Goal: Task Accomplishment & Management: Use online tool/utility

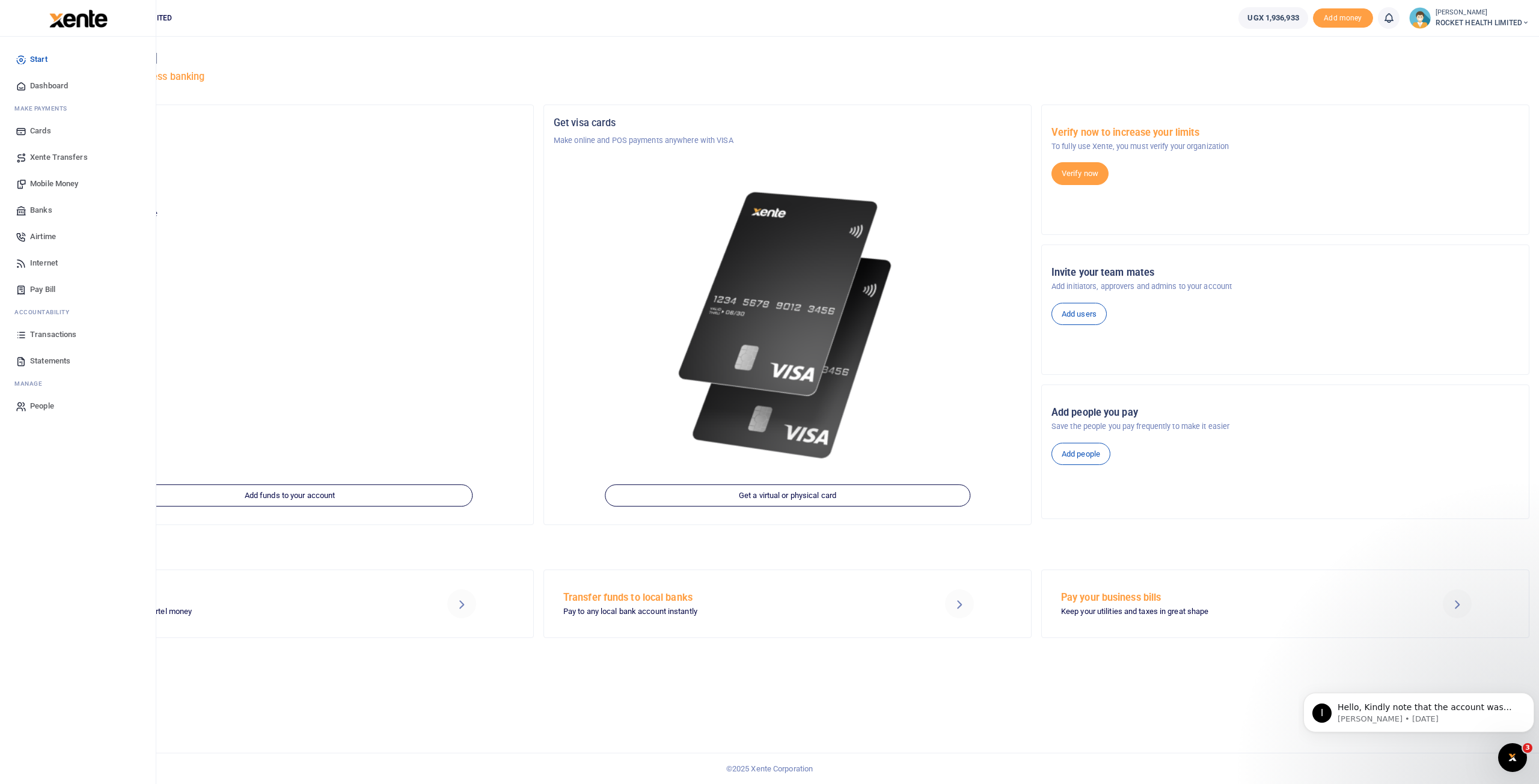
click at [52, 334] on span "Transactions" at bounding box center [53, 334] width 46 height 12
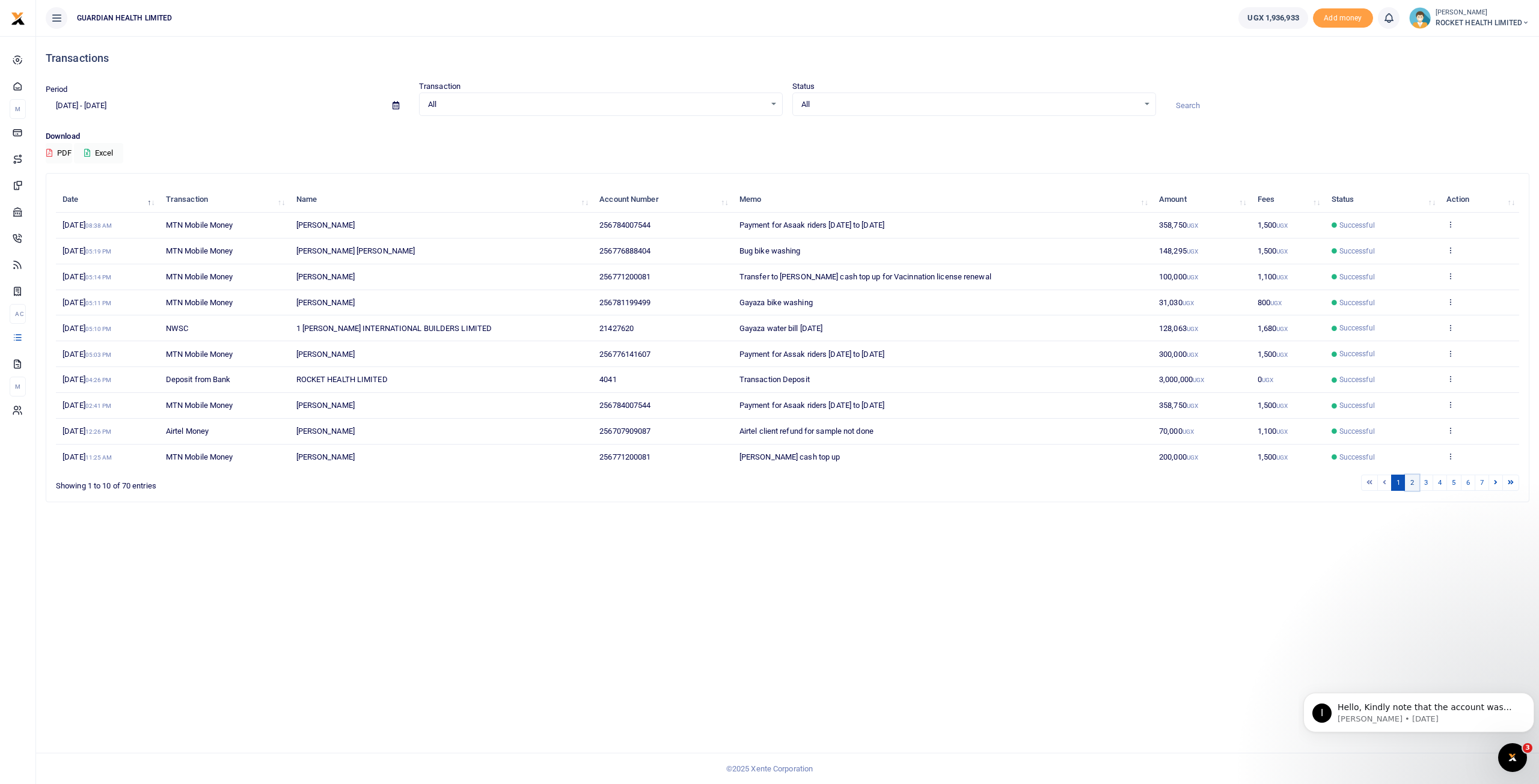
click at [1414, 476] on link "2" at bounding box center [1412, 483] width 15 height 17
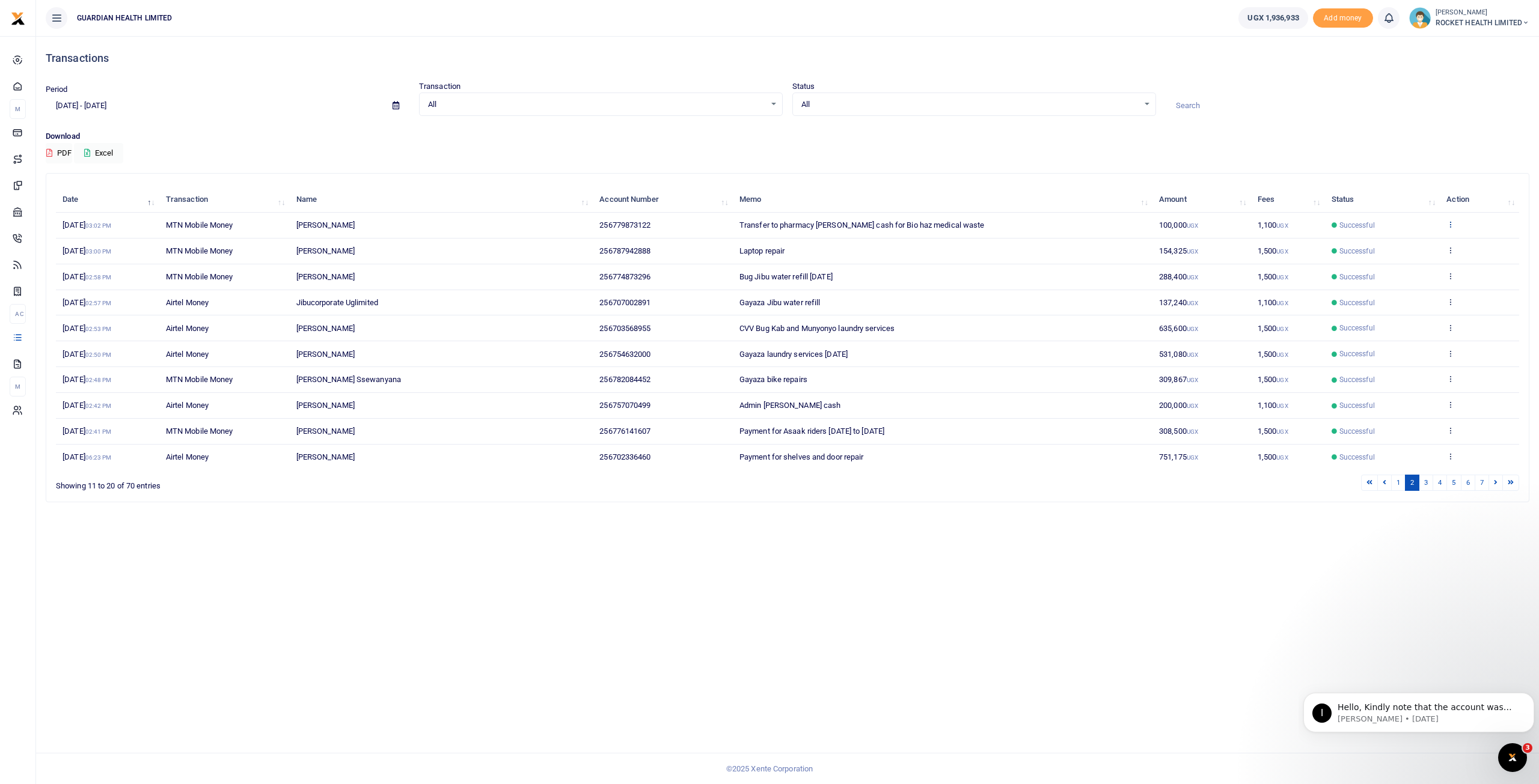
click at [1454, 224] on icon at bounding box center [1450, 224] width 8 height 9
click at [1387, 269] on link "Send again" at bounding box center [1406, 271] width 95 height 17
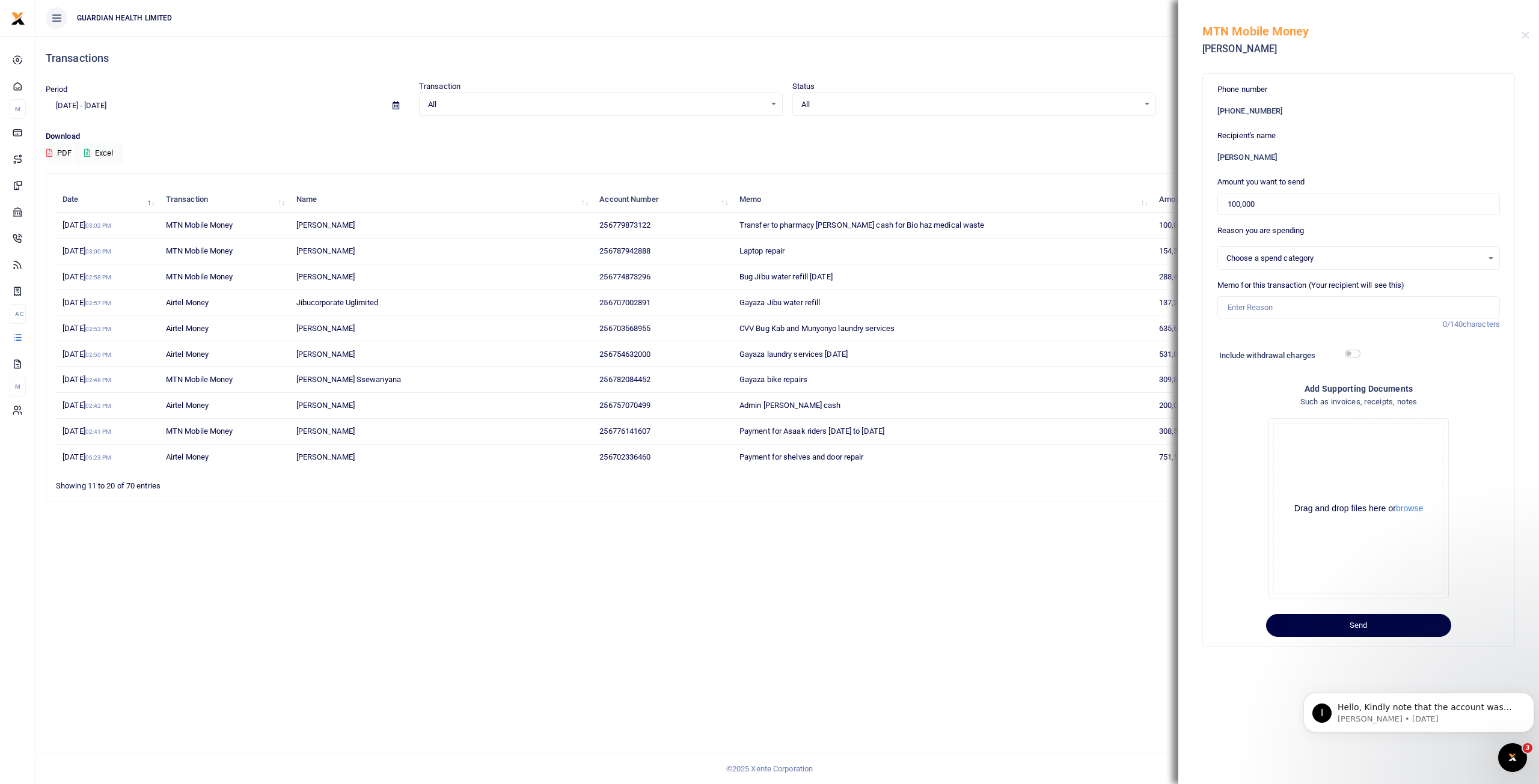
select select "5406"
click at [1258, 208] on input "100,000" at bounding box center [1358, 203] width 283 height 22
type input "1,050,000"
click at [1417, 260] on span "60100: Administrative Expenses ( Administrative Expenses)" at bounding box center [1354, 258] width 256 height 12
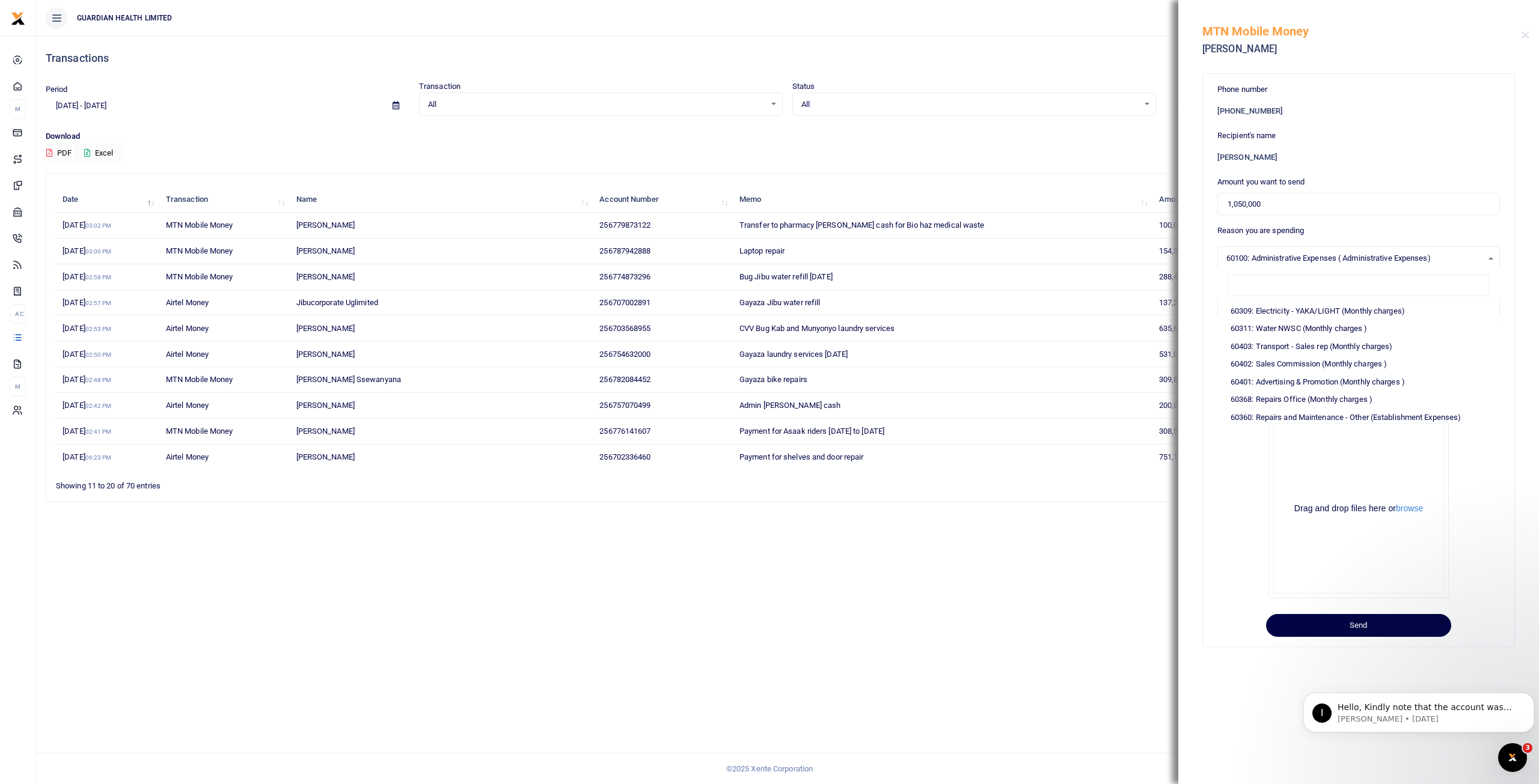
click at [1262, 283] on input "search" at bounding box center [1358, 285] width 262 height 22
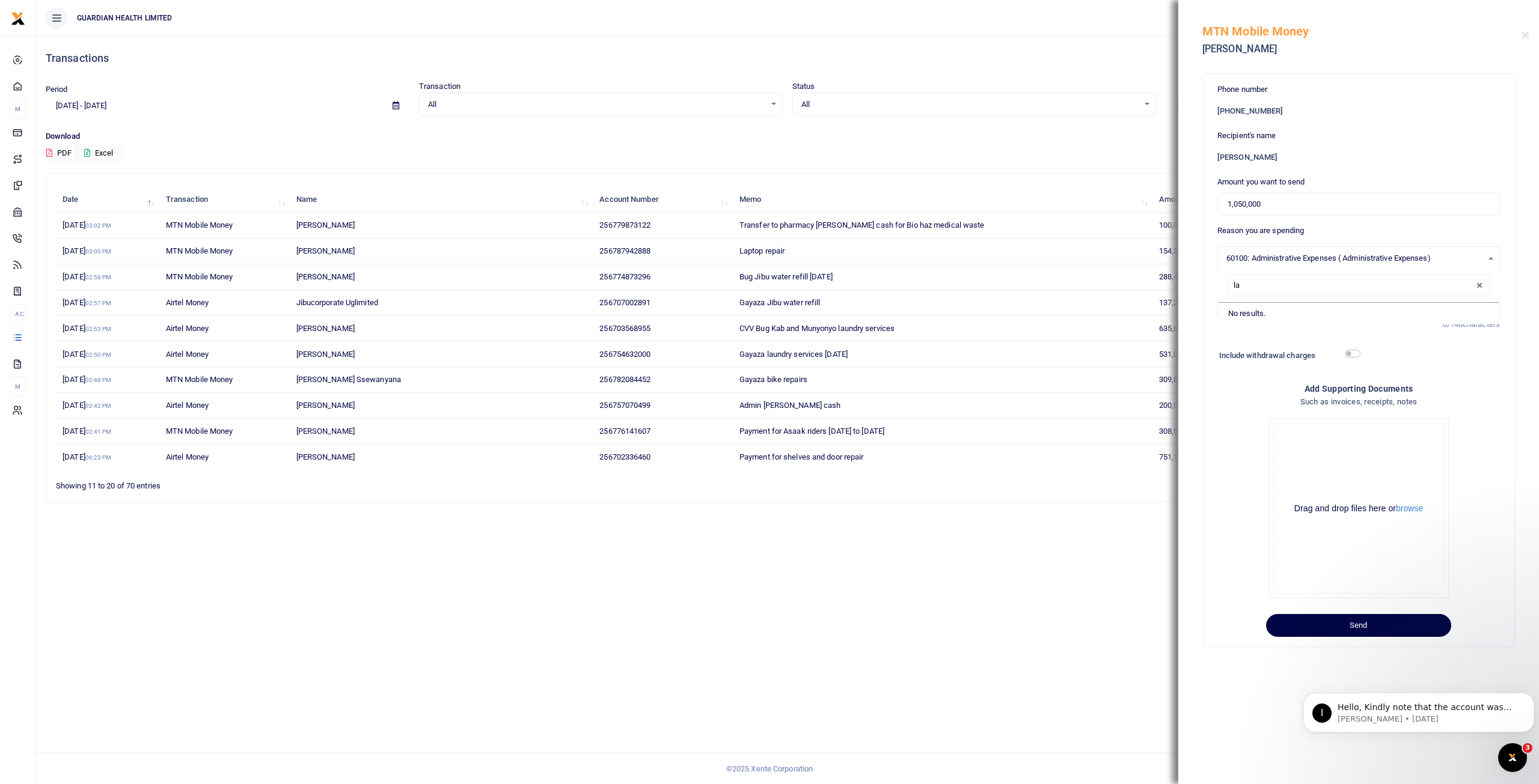
type input "l"
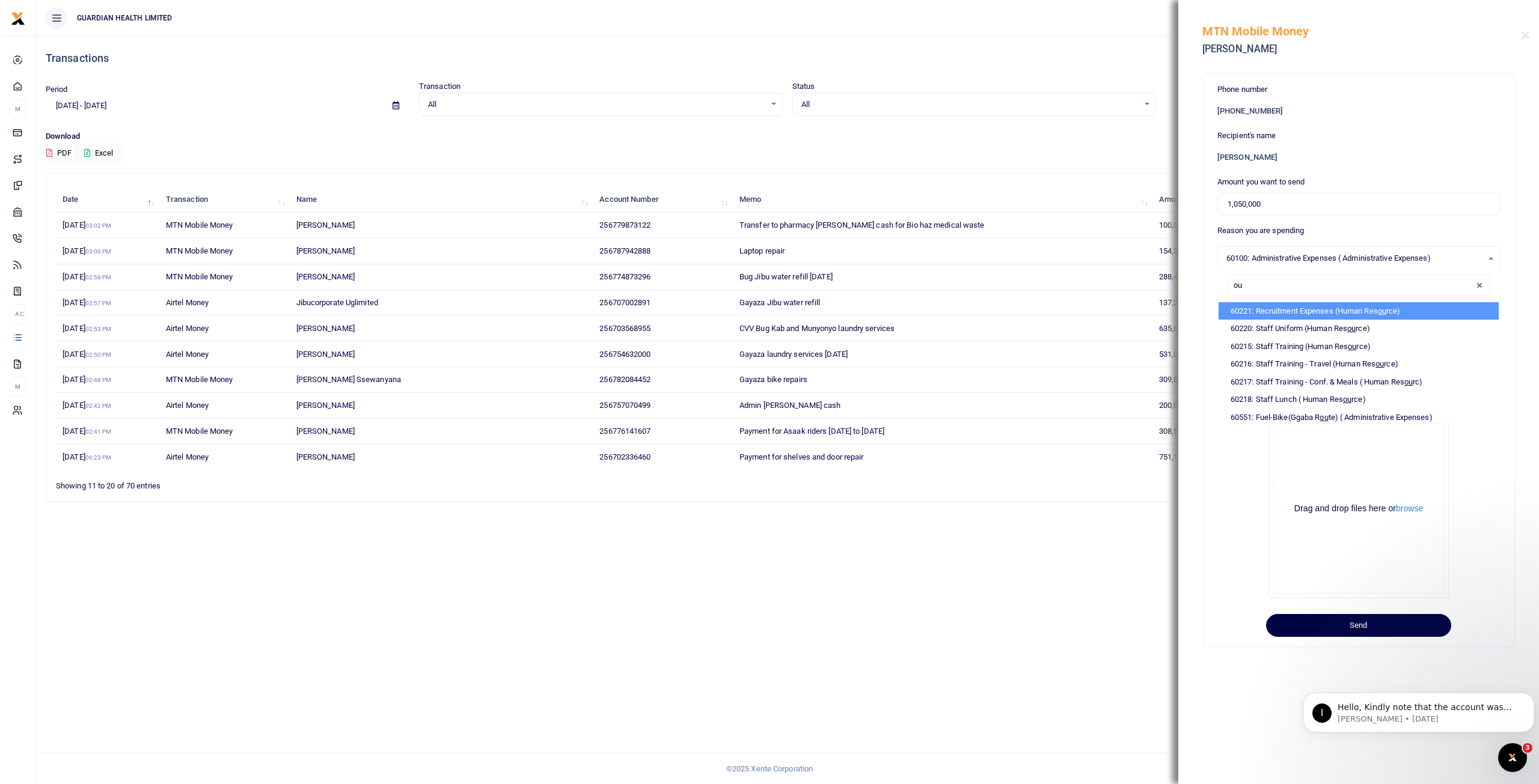
type input "o"
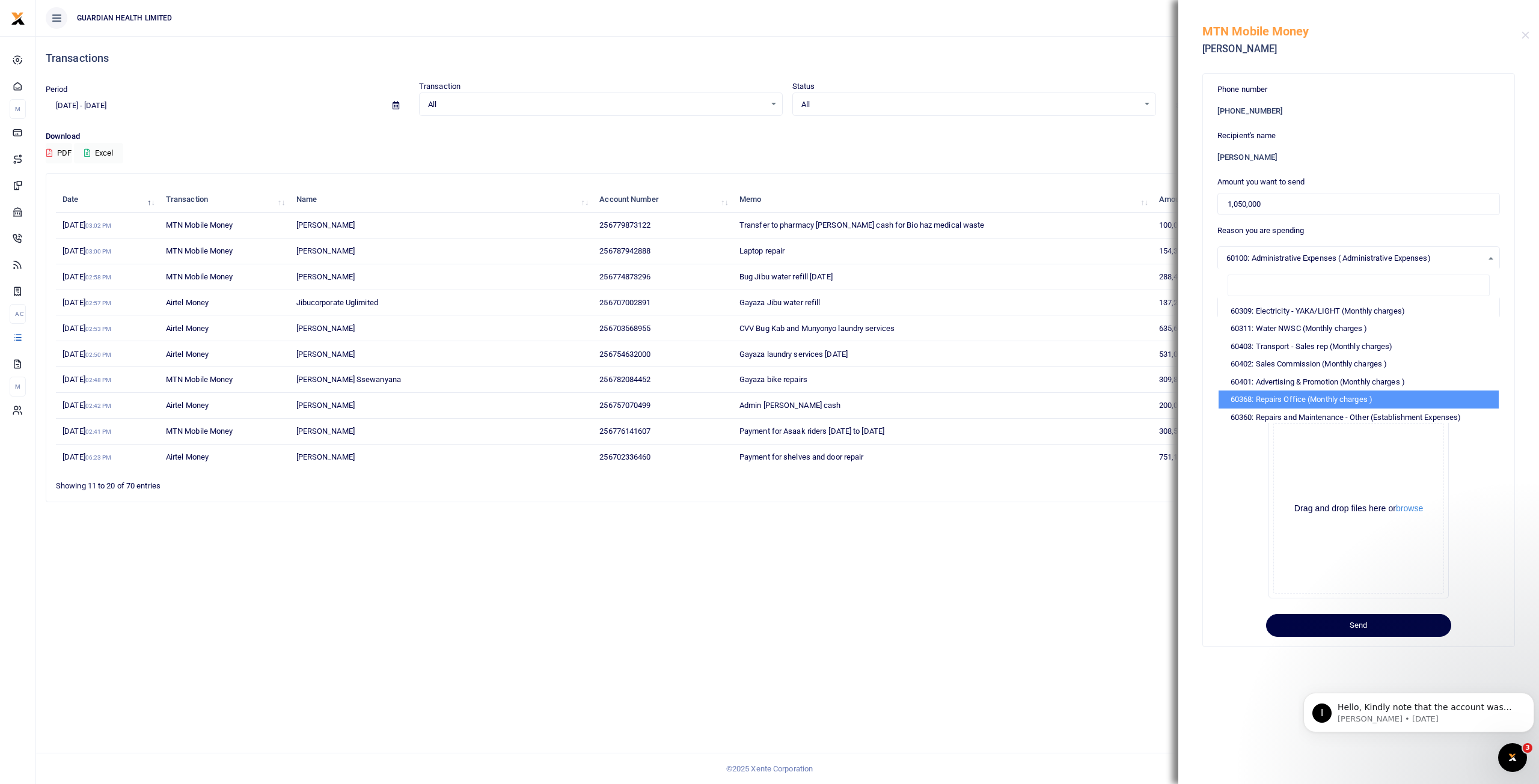
click at [1243, 525] on div "Drop your files here Drag and drop files here or browse Powered by Uppy" at bounding box center [1358, 508] width 283 height 199
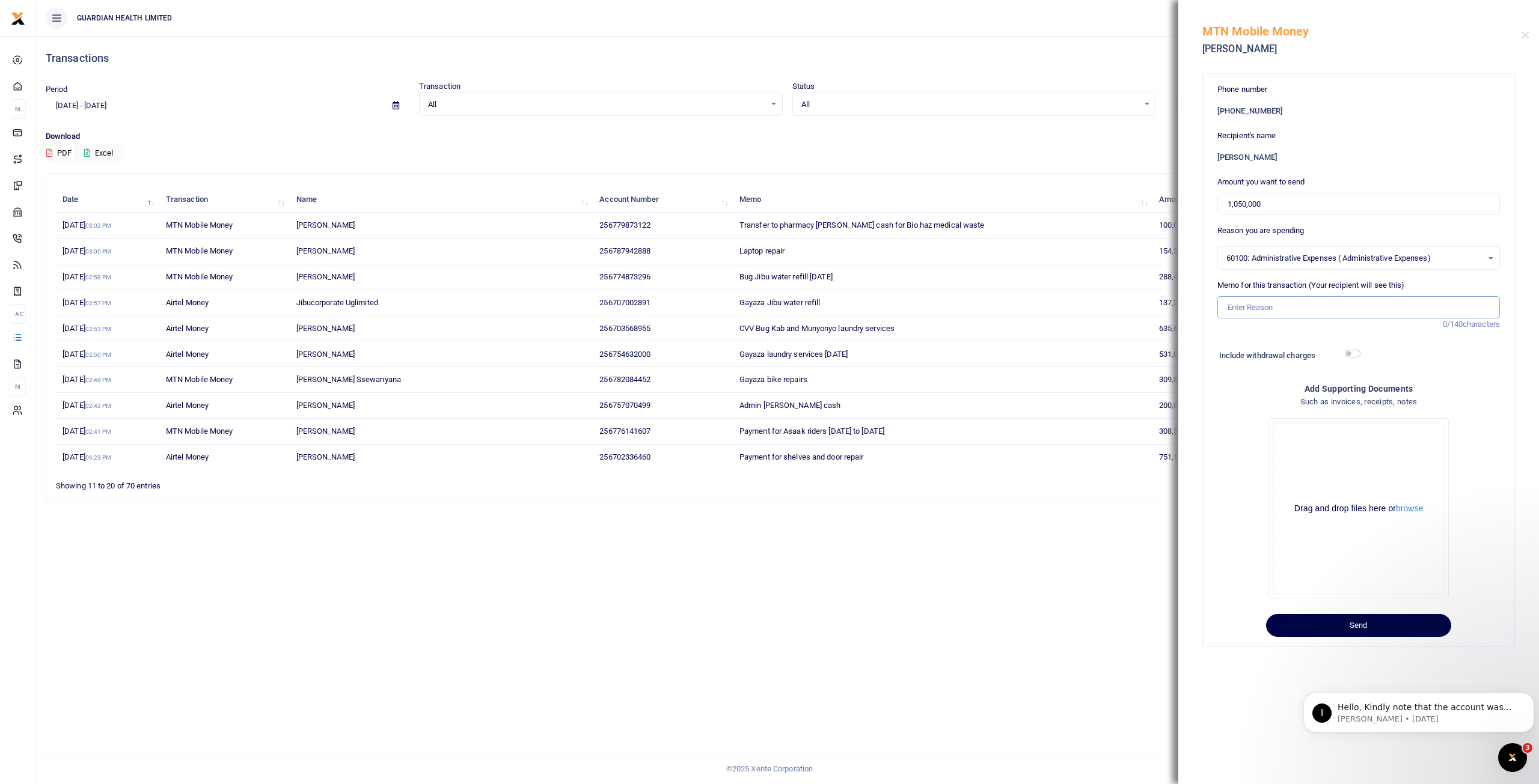
click at [1262, 311] on input "Memo for this transaction (Your recipient will see this)" at bounding box center [1358, 307] width 283 height 22
click at [1370, 308] on input "Lab out sourced service for covid" at bounding box center [1358, 307] width 283 height 22
type input "Lab out sourced service for covid for Mediquip"
click at [1354, 622] on button "Send" at bounding box center [1358, 625] width 185 height 22
